Goal: Find specific page/section: Find specific page/section

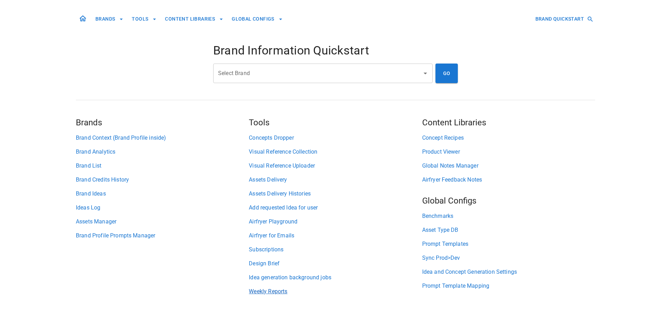
click at [267, 292] on link "Weekly Reports" at bounding box center [335, 291] width 173 height 8
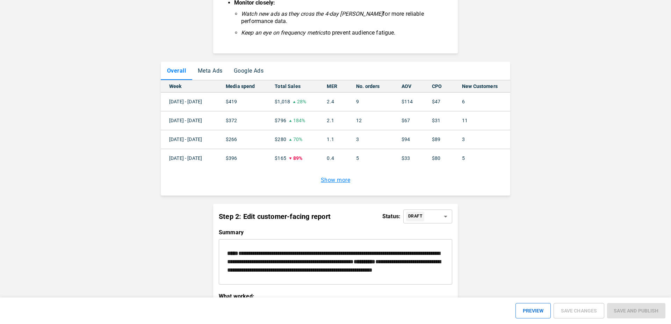
scroll to position [607, 0]
